Goal: Find contact information: Find contact information

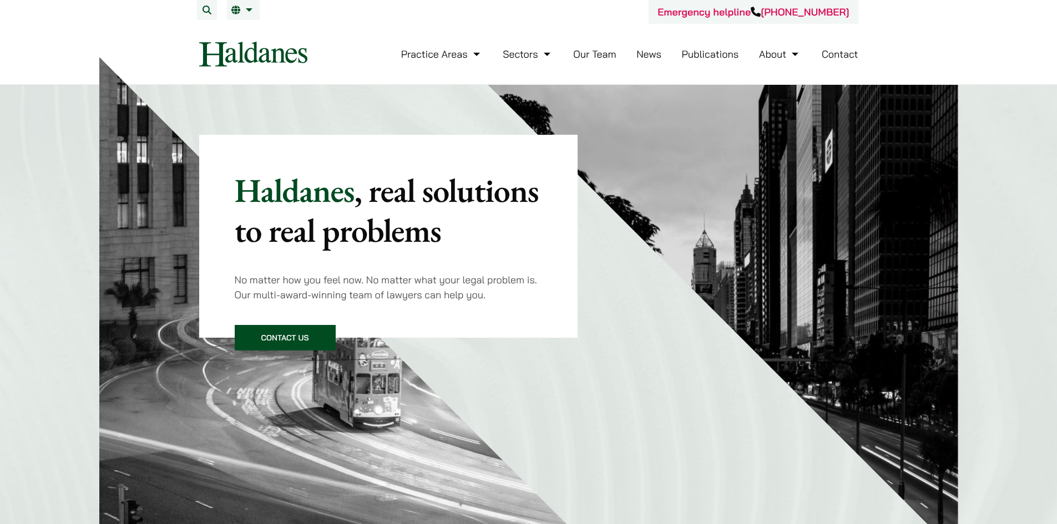
click at [850, 52] on link "Contact" at bounding box center [839, 54] width 37 height 13
click at [244, 59] on img at bounding box center [253, 54] width 108 height 25
click at [255, 11] on li "EN 繁" at bounding box center [243, 10] width 33 height 20
click at [236, 28] on span "繁" at bounding box center [240, 32] width 9 height 11
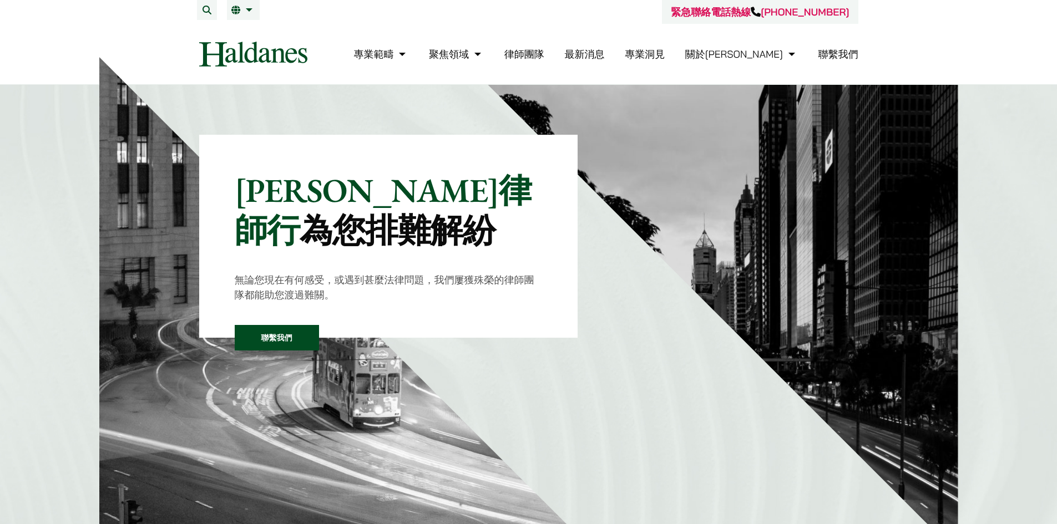
click at [839, 55] on link "聯繫我們" at bounding box center [838, 54] width 40 height 13
